Goal: Information Seeking & Learning: Find contact information

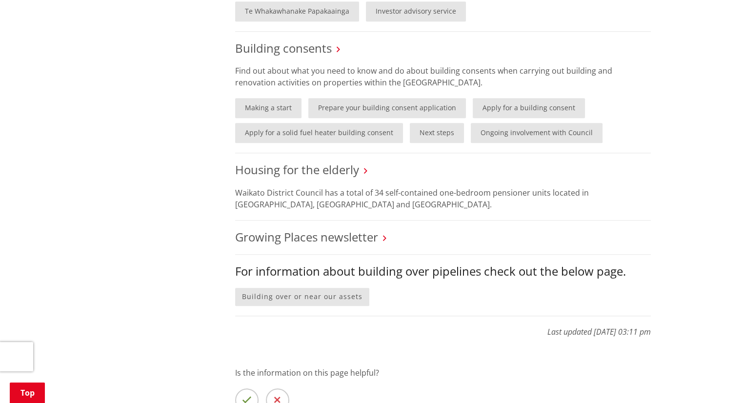
scroll to position [781, 0]
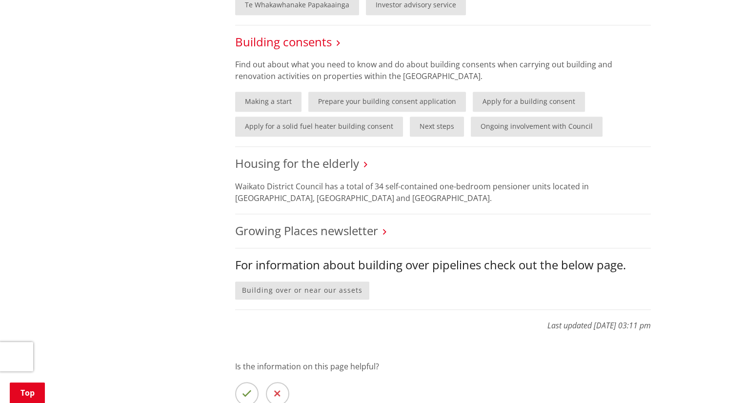
click at [314, 42] on link "Building consents" at bounding box center [283, 42] width 97 height 16
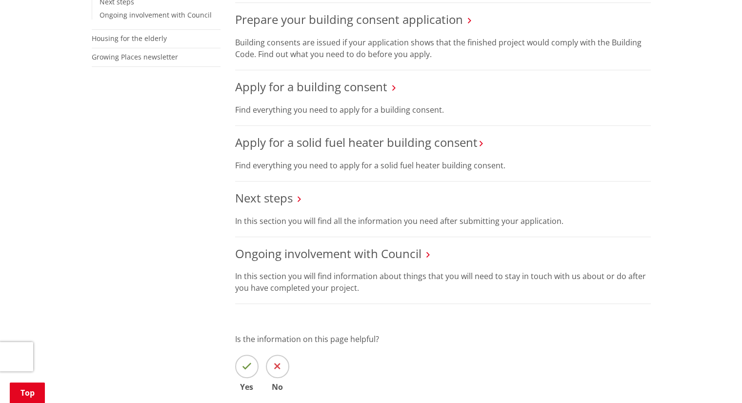
scroll to position [390, 0]
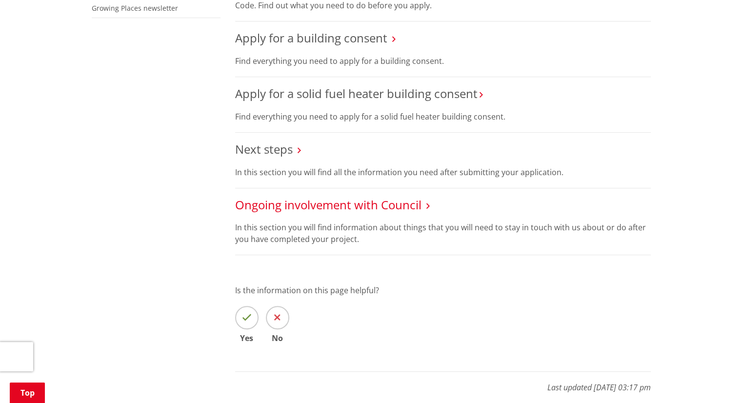
click at [405, 206] on link "Ongoing involvement with Council" at bounding box center [328, 205] width 186 height 16
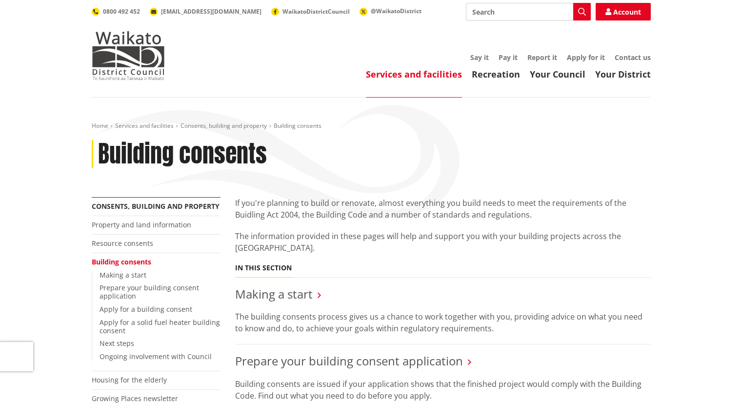
scroll to position [390, 0]
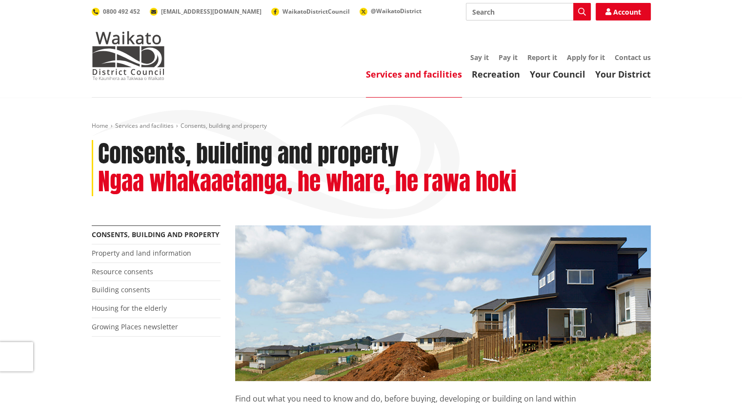
click at [64, 51] on header "Toggle search Toggle navigation Services and facilities Recreation Your Council…" at bounding box center [371, 49] width 742 height 98
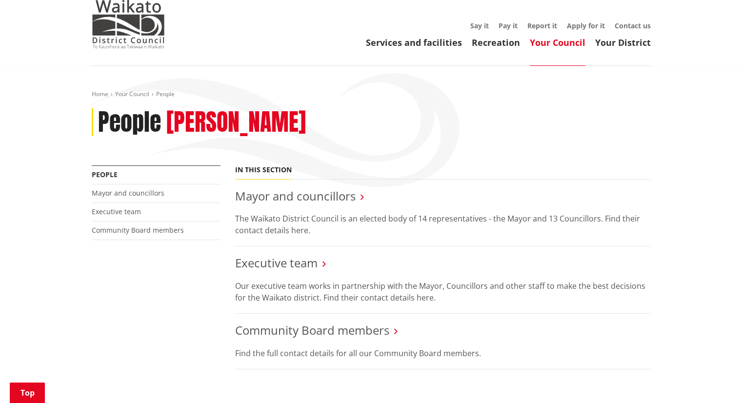
scroll to position [146, 0]
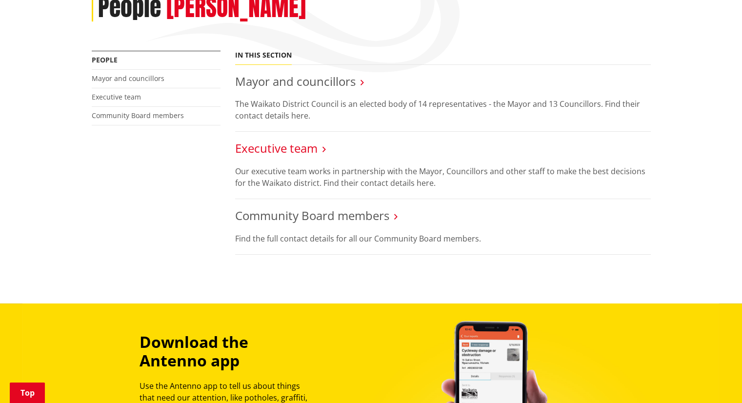
click at [303, 148] on link "Executive team" at bounding box center [276, 148] width 82 height 16
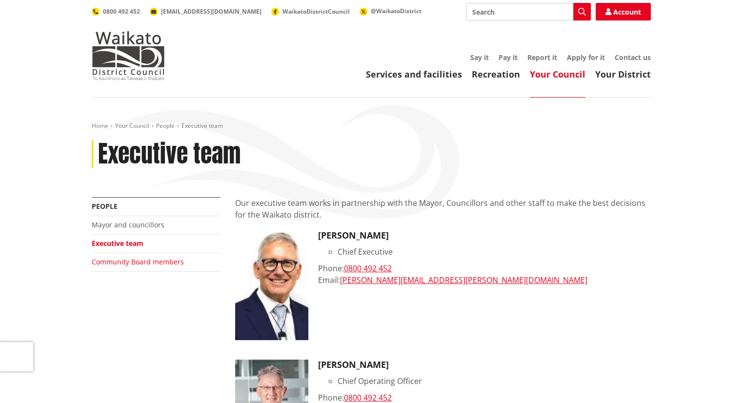
click at [131, 262] on link "Community Board members" at bounding box center [138, 261] width 92 height 9
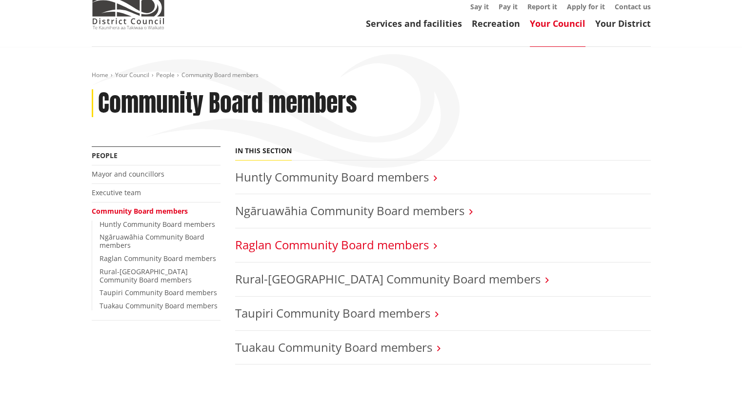
scroll to position [49, 0]
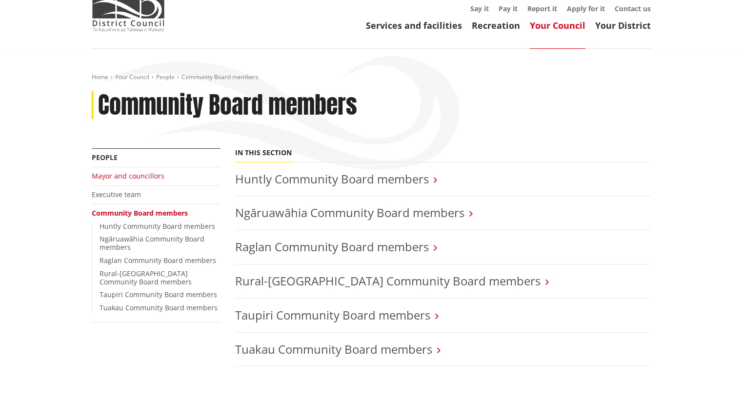
click at [122, 176] on link "Mayor and councillors" at bounding box center [128, 175] width 73 height 9
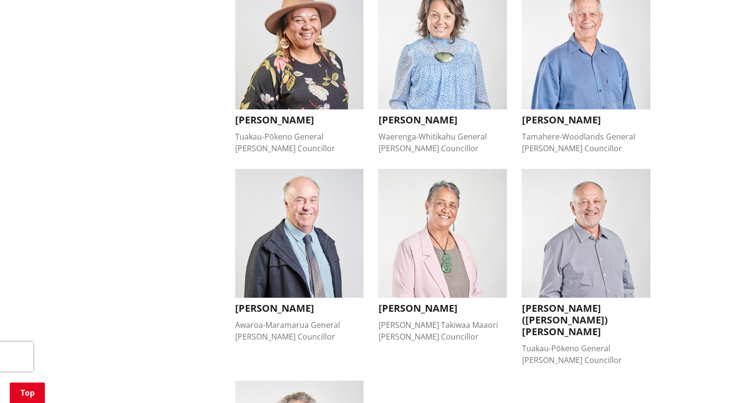
scroll to position [976, 0]
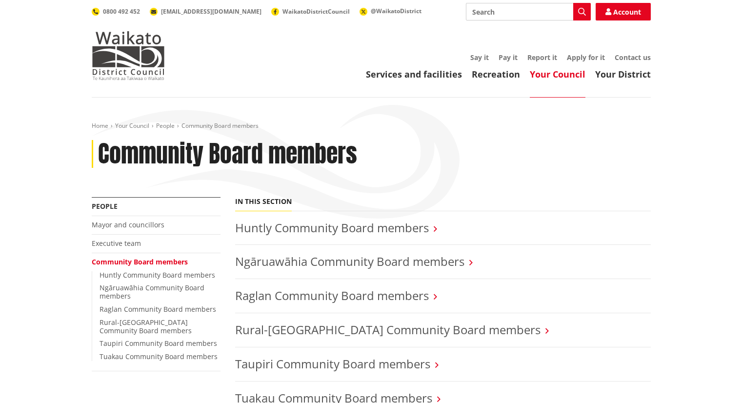
scroll to position [49, 0]
